Goal: Information Seeking & Learning: Learn about a topic

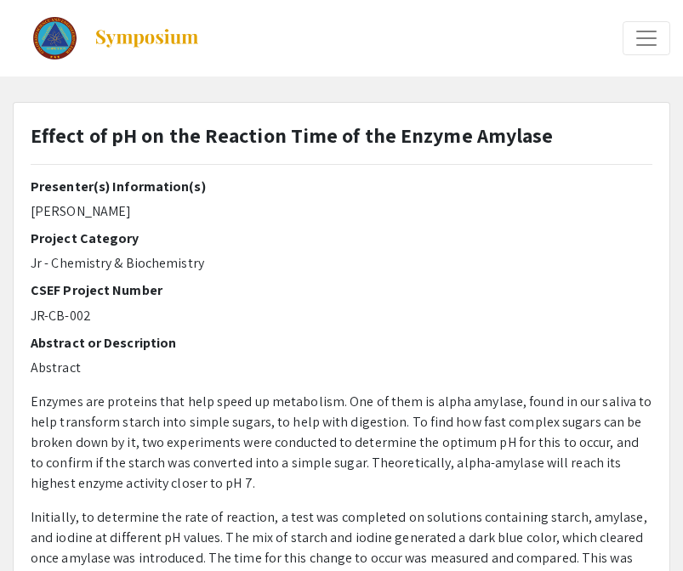
select select "custom"
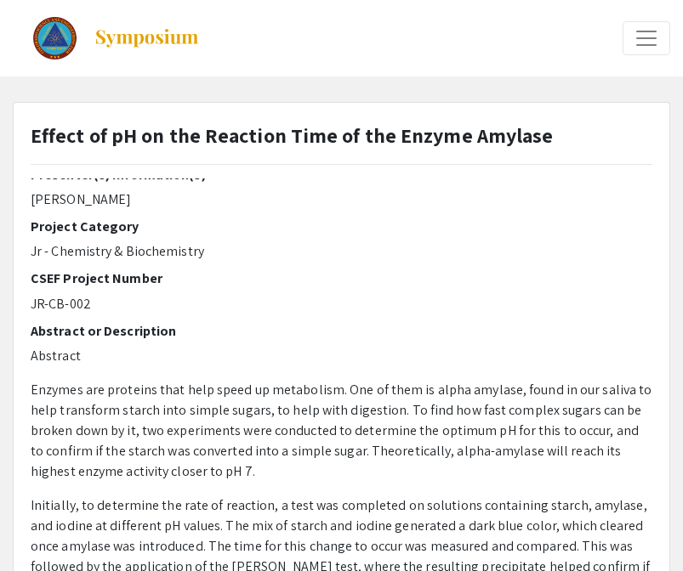
scroll to position [20, 0]
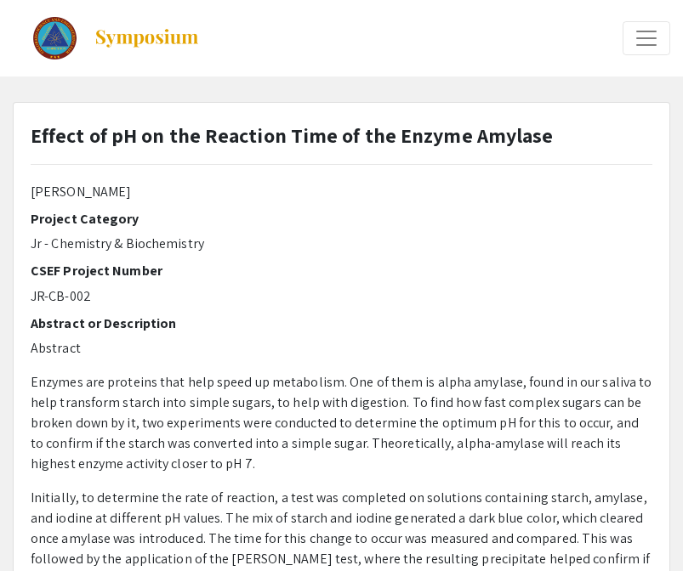
type input "0"
select select "custom"
type input "1"
select select "auto"
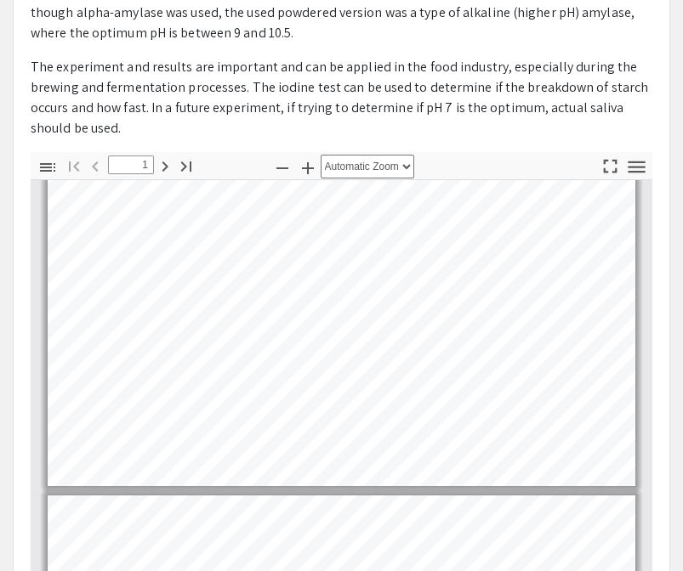
scroll to position [34, 0]
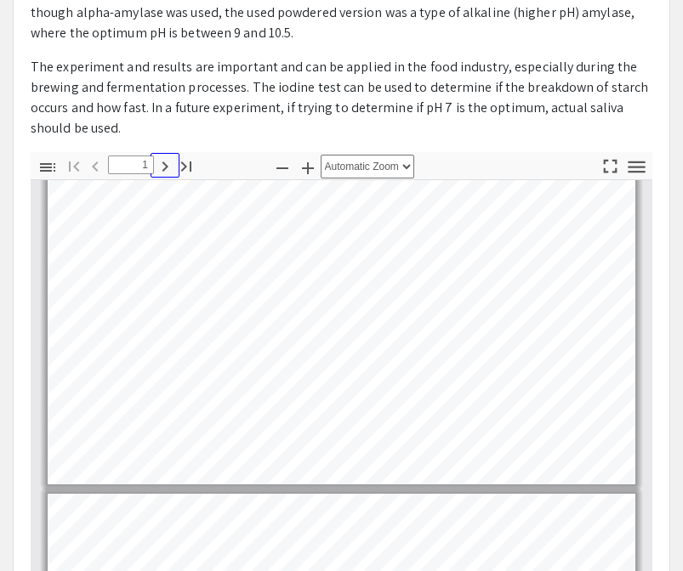
click at [171, 160] on icon "button" at bounding box center [165, 166] width 20 height 20
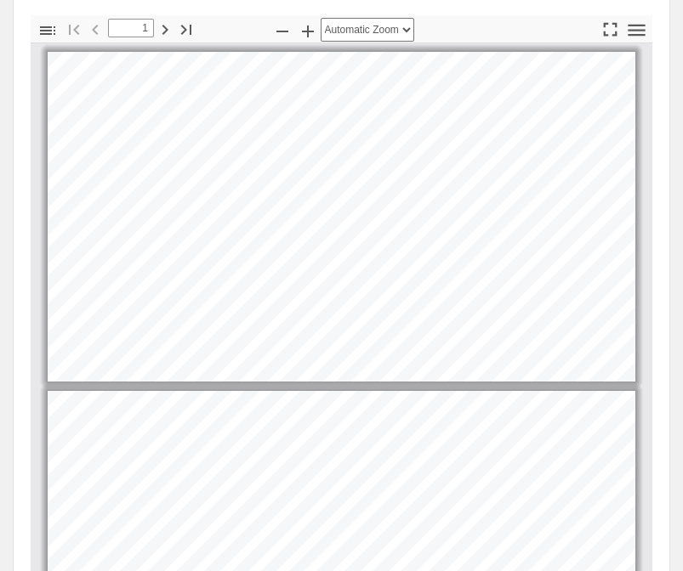
scroll to position [0, 0]
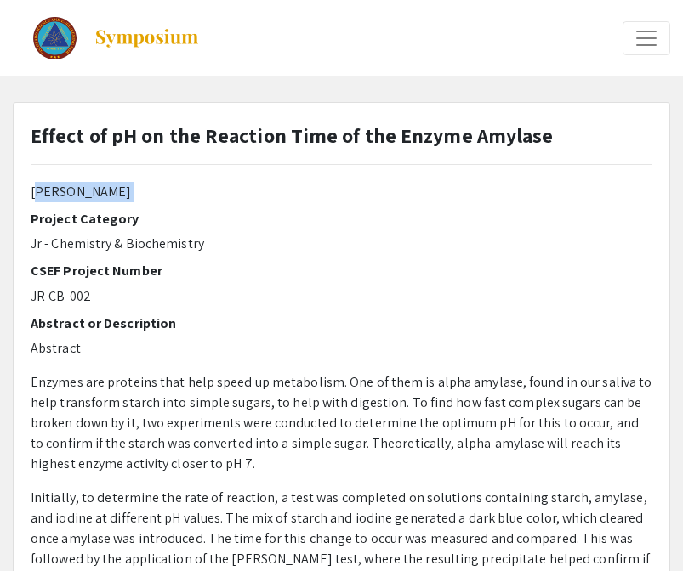
drag, startPoint x: 26, startPoint y: 196, endPoint x: 81, endPoint y: 203, distance: 55.0
click at [79, 203] on div "Presenter(s) Information(s) [PERSON_NAME] Project Category Jr - Chemistry & Bio…" at bounding box center [341, 476] width 647 height 595
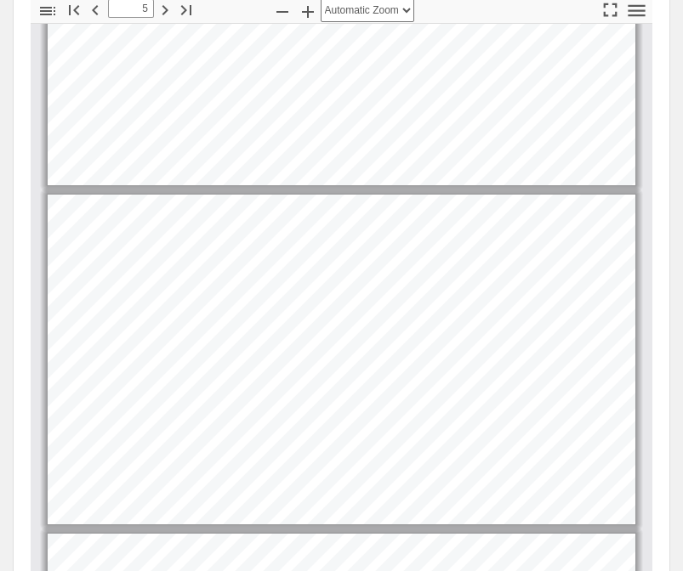
scroll to position [1203, 0]
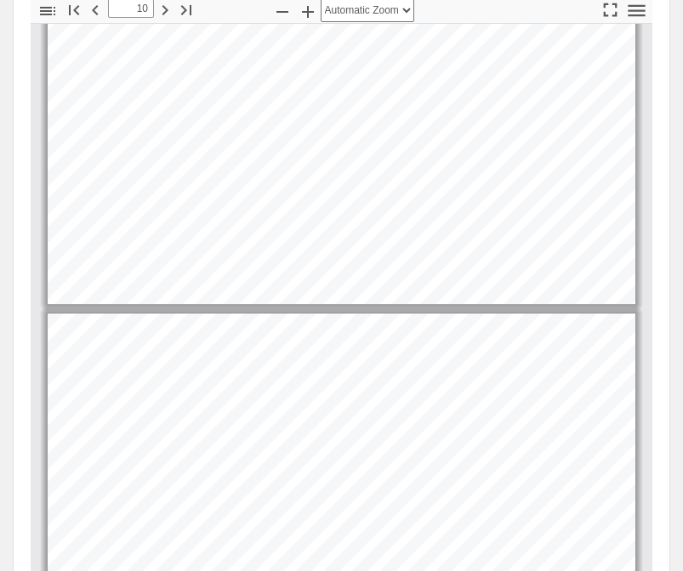
type input "9"
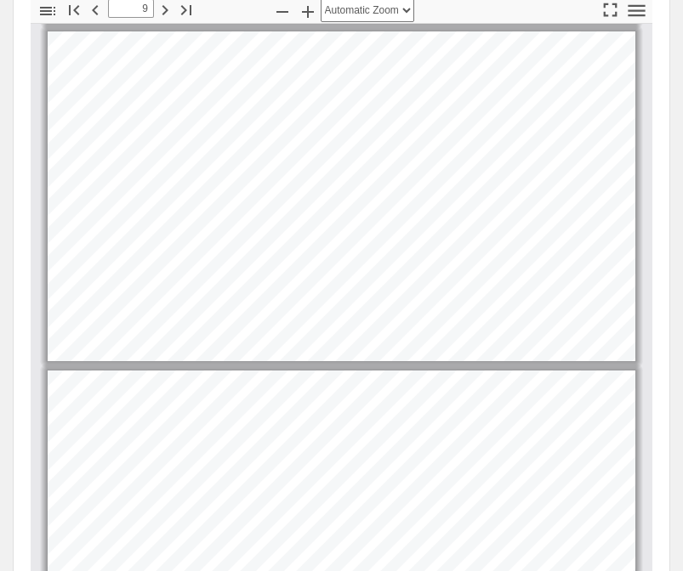
scroll to position [2703, 0]
